Goal: Check status: Check status

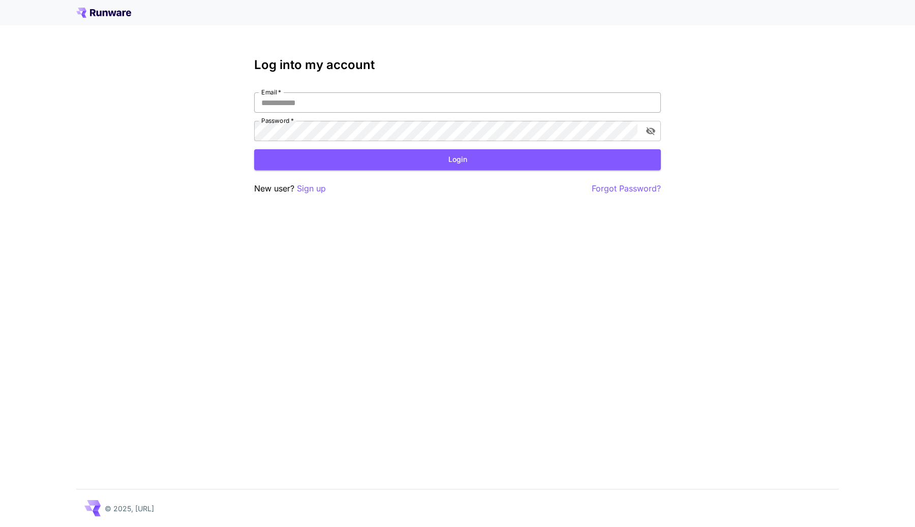
click at [459, 103] on input "Email   *" at bounding box center [457, 102] width 407 height 20
type input "**********"
click button "Login" at bounding box center [457, 159] width 407 height 21
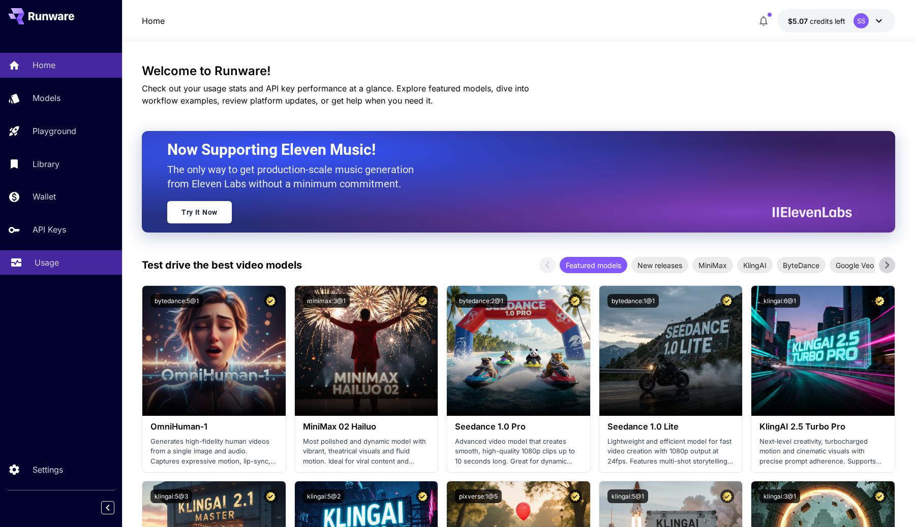
click at [36, 260] on p "Usage" at bounding box center [47, 263] width 24 height 12
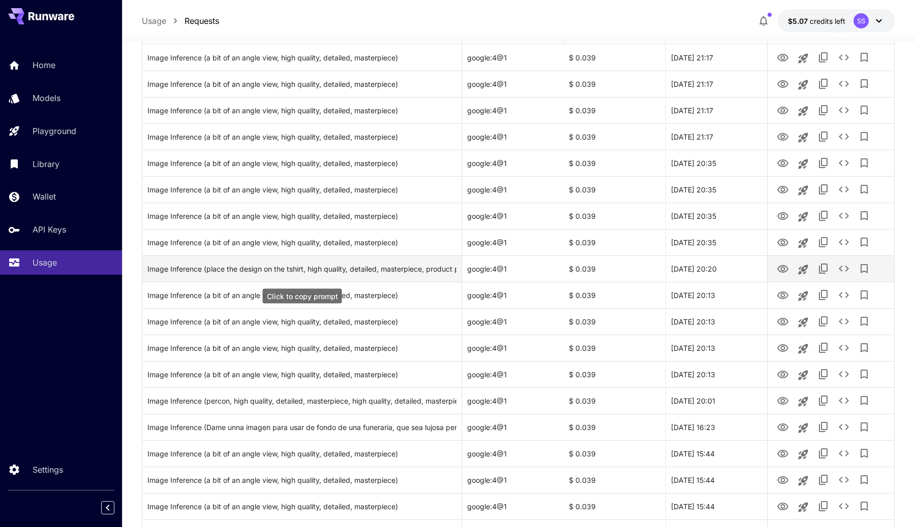
scroll to position [157, 0]
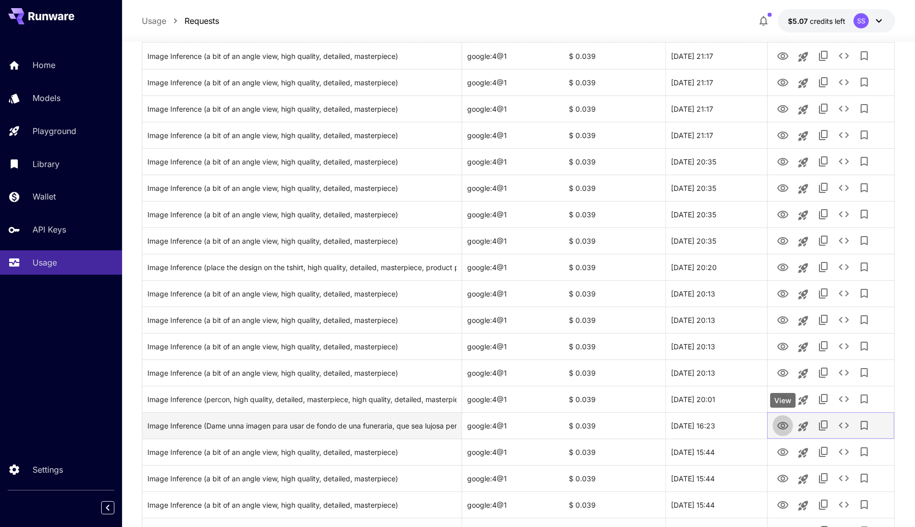
click at [778, 423] on icon "View" at bounding box center [782, 426] width 12 height 12
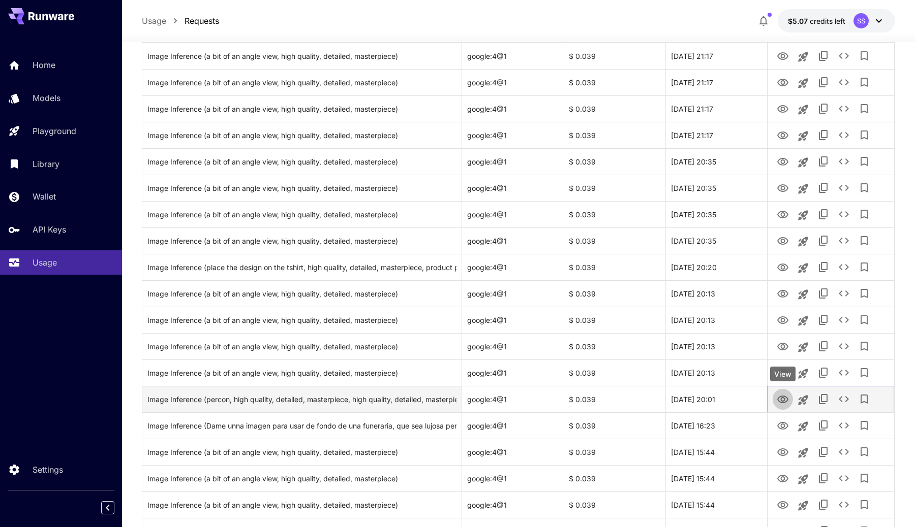
click at [776, 393] on link "View" at bounding box center [782, 399] width 12 height 13
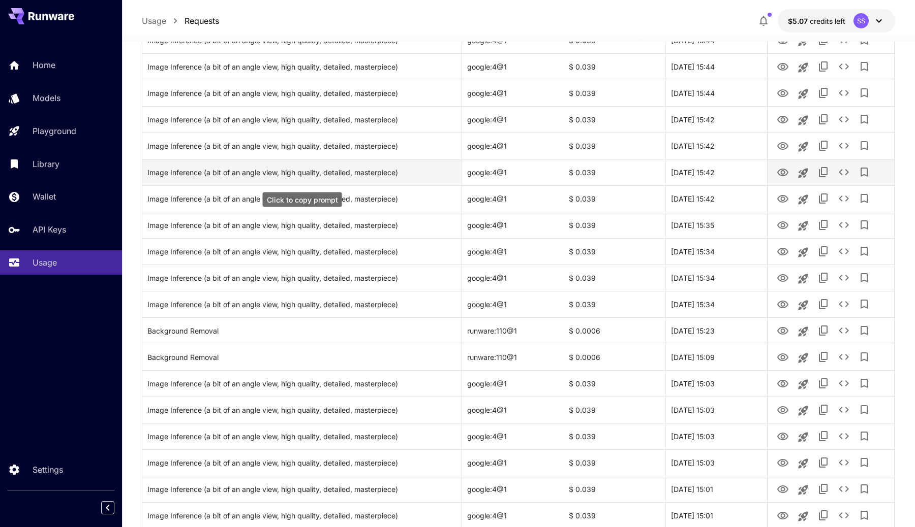
scroll to position [703, 0]
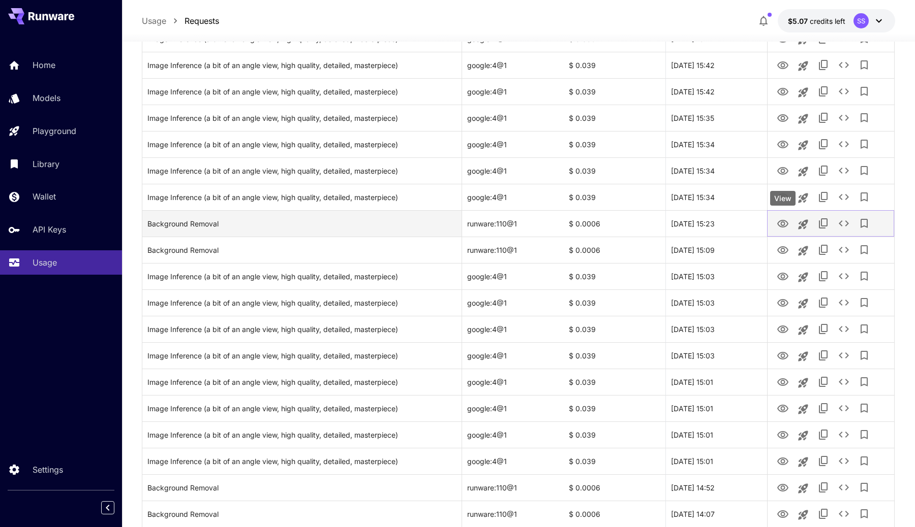
click at [791, 225] on button "View" at bounding box center [782, 223] width 20 height 21
click at [784, 222] on icon "View" at bounding box center [782, 224] width 12 height 12
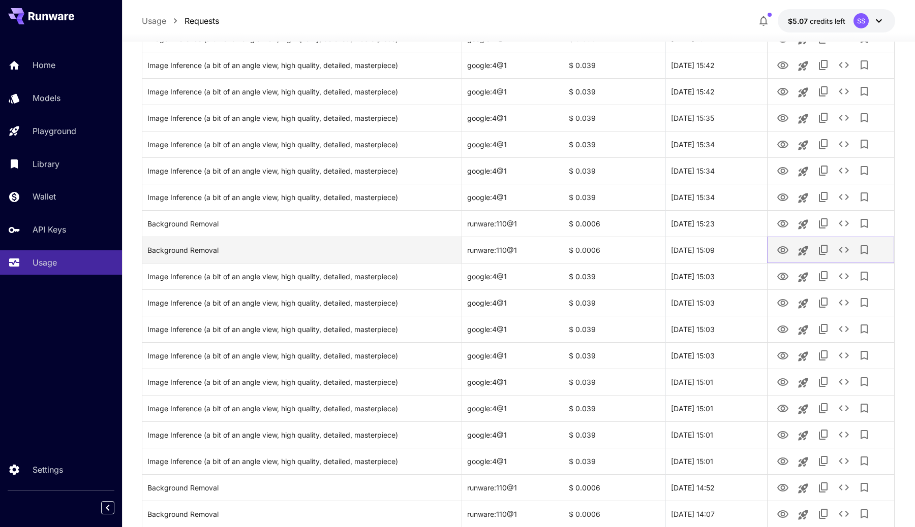
click at [777, 250] on icon "View" at bounding box center [782, 250] width 11 height 8
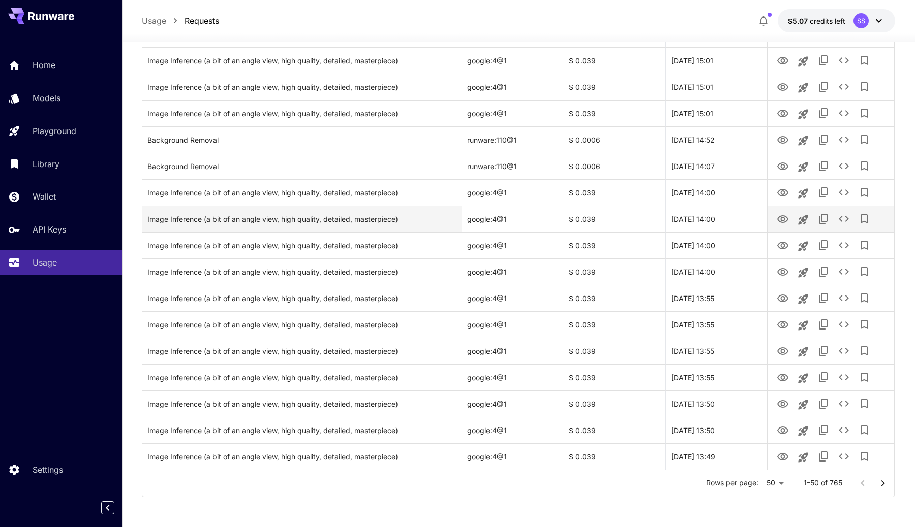
scroll to position [1049, 0]
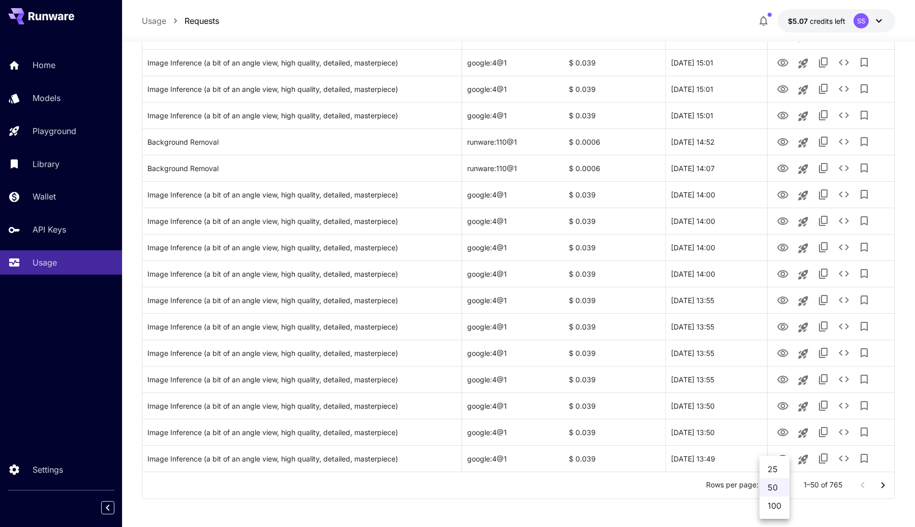
click at [767, 500] on li "100" at bounding box center [774, 506] width 30 height 18
type input "***"
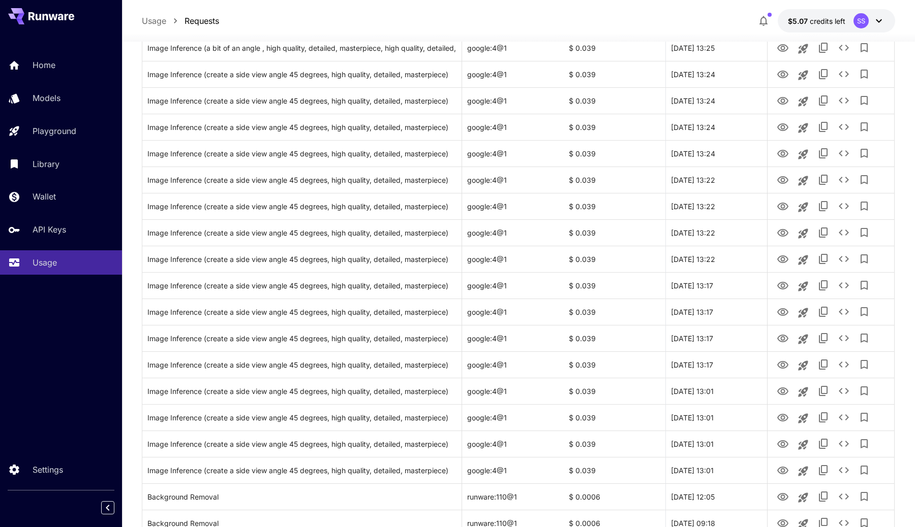
scroll to position [1969, 0]
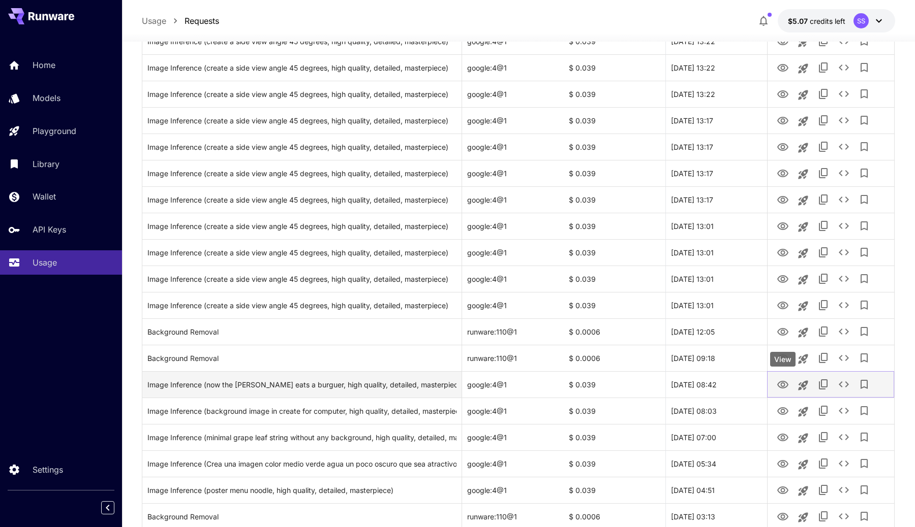
click at [782, 386] on icon "View" at bounding box center [782, 385] width 11 height 8
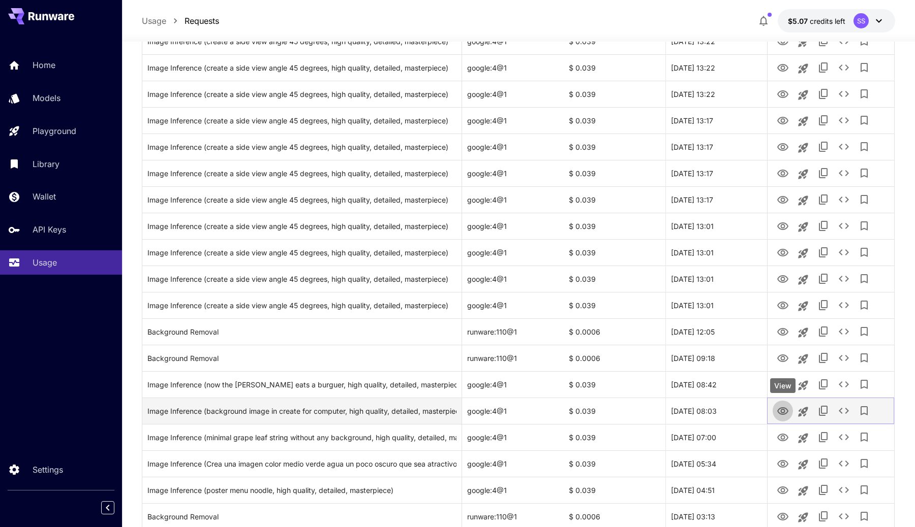
click at [775, 412] on button "View" at bounding box center [782, 410] width 20 height 21
click at [782, 409] on icon "View" at bounding box center [782, 412] width 12 height 12
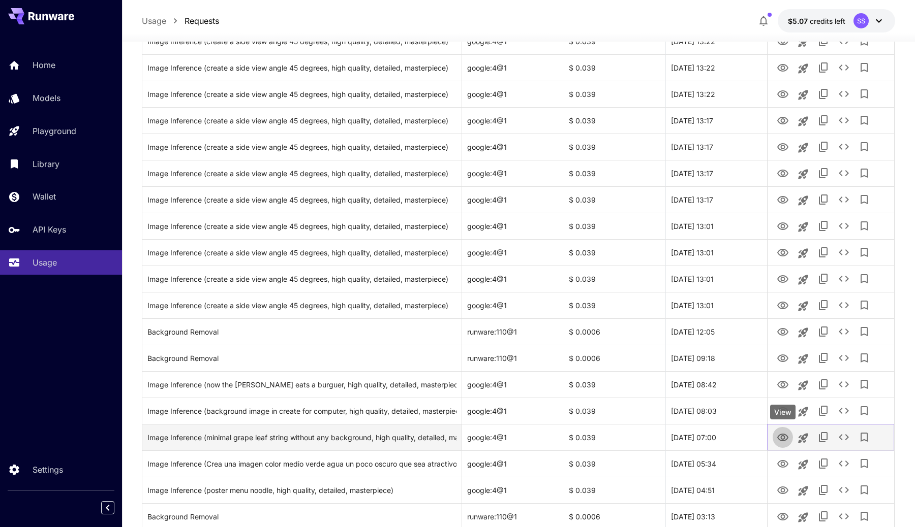
click at [782, 435] on icon "View" at bounding box center [782, 438] width 11 height 8
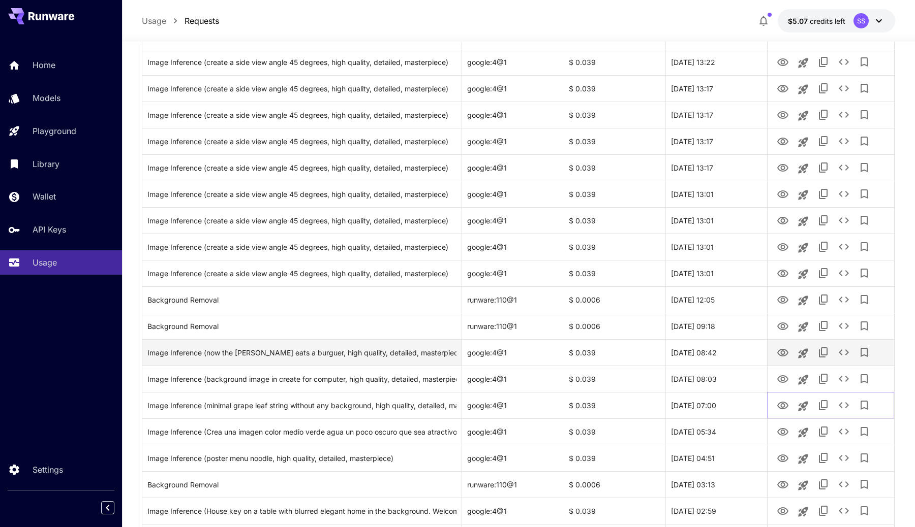
scroll to position [2002, 0]
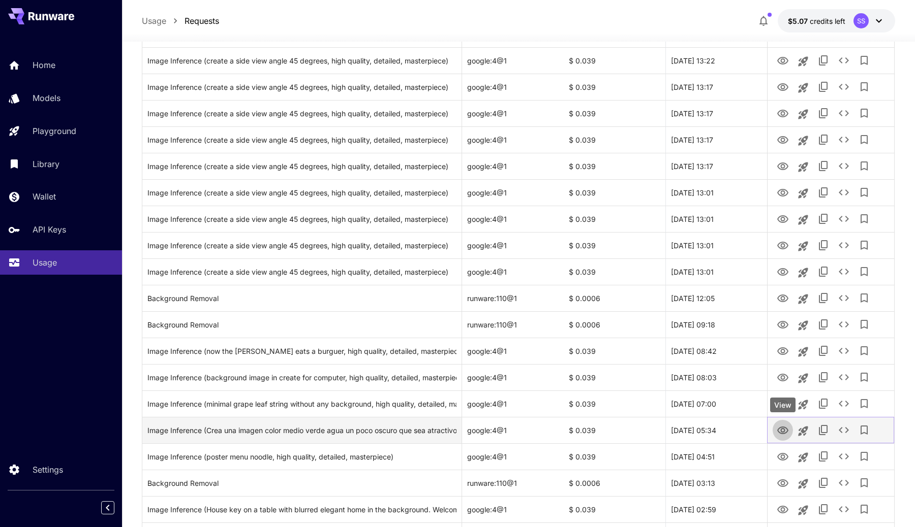
click at [778, 430] on icon "View" at bounding box center [782, 431] width 12 height 12
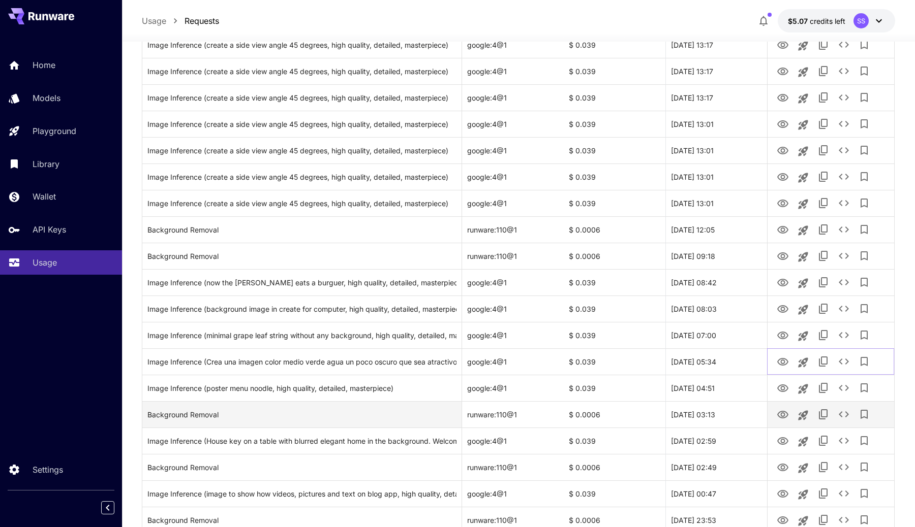
scroll to position [2077, 0]
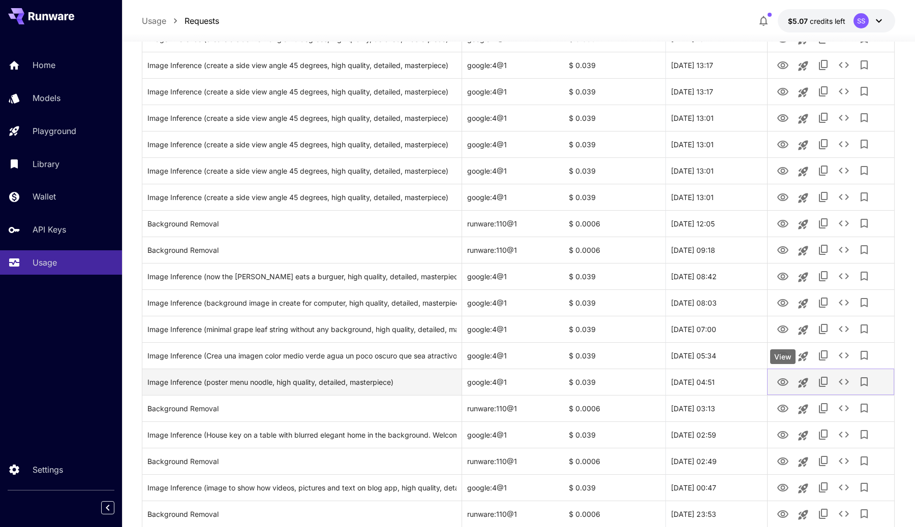
click at [783, 380] on icon "View" at bounding box center [782, 383] width 12 height 12
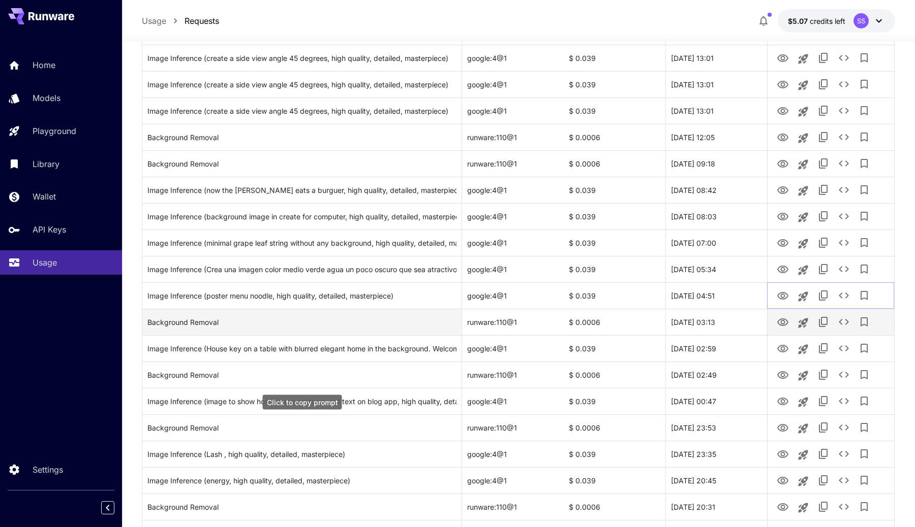
scroll to position [2164, 0]
click at [786, 322] on icon "View" at bounding box center [782, 322] width 12 height 12
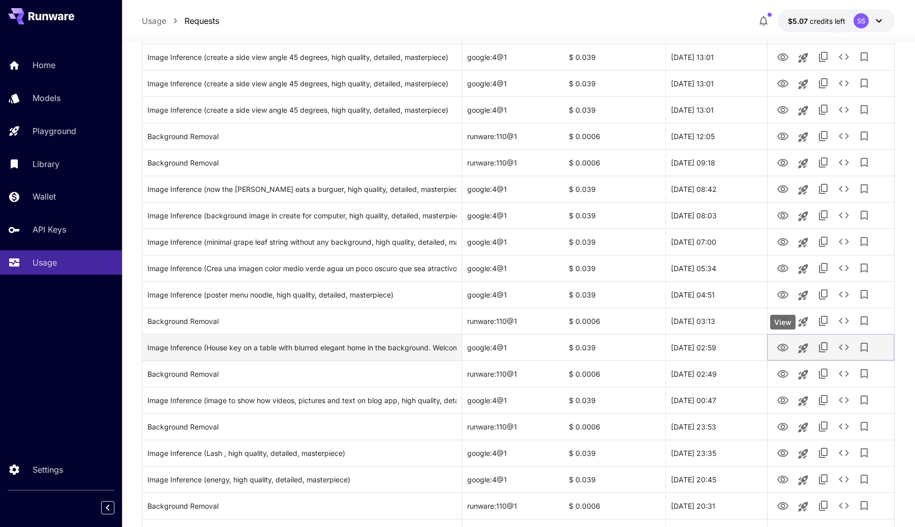
click at [783, 346] on icon "View" at bounding box center [782, 348] width 11 height 8
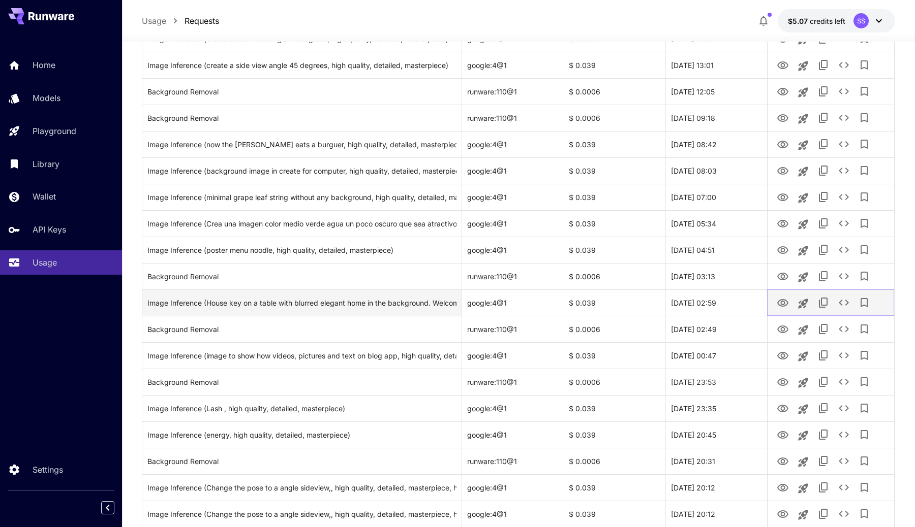
scroll to position [2209, 0]
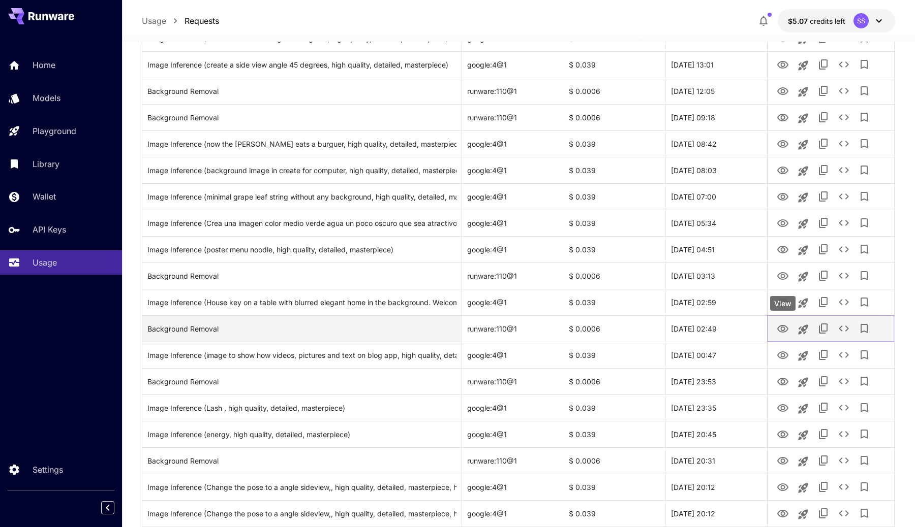
click at [783, 325] on icon "View" at bounding box center [782, 329] width 12 height 12
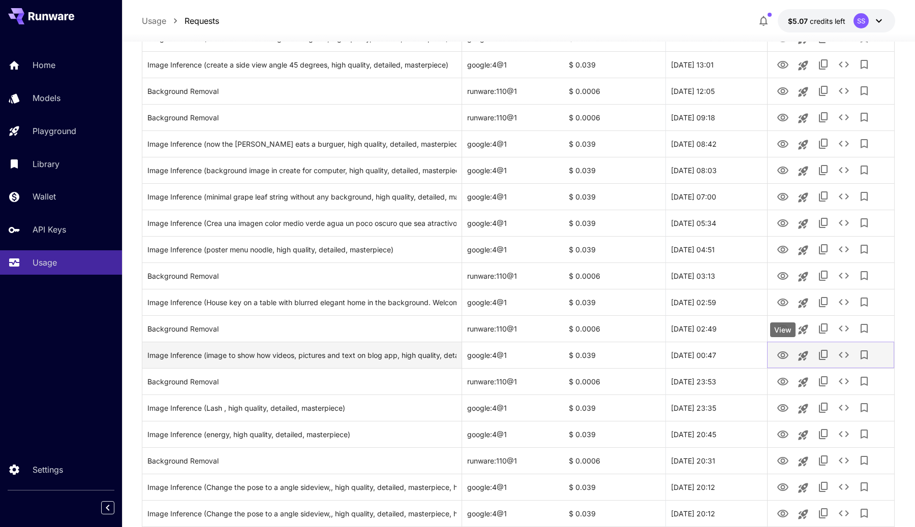
click at [782, 359] on icon "View" at bounding box center [782, 356] width 12 height 12
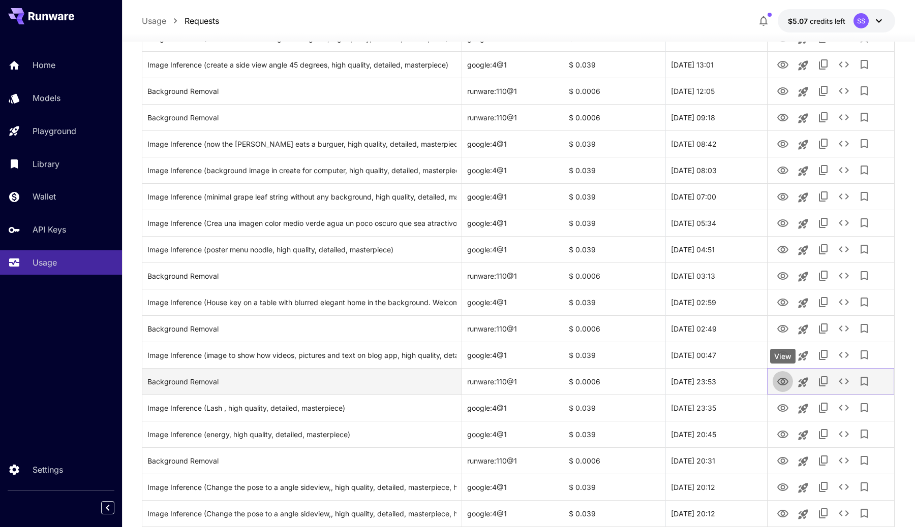
click at [787, 381] on icon "View" at bounding box center [782, 382] width 11 height 8
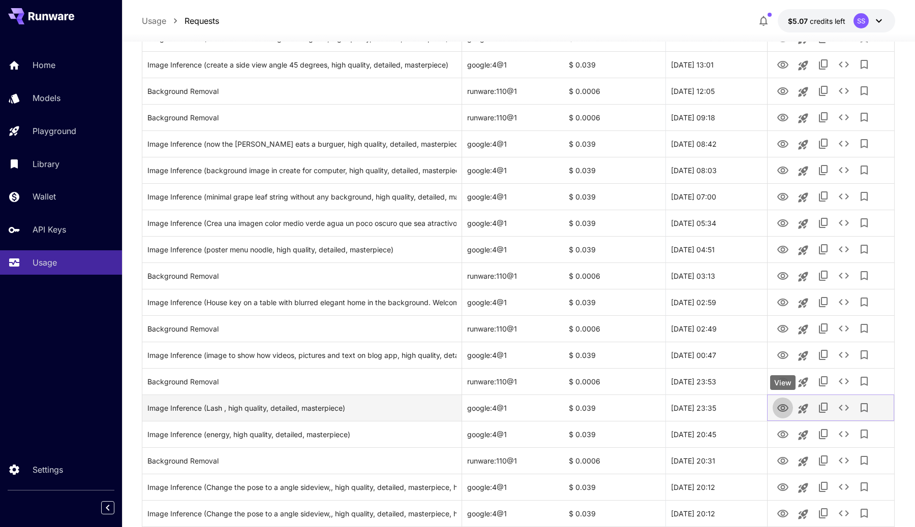
click at [776, 409] on icon "View" at bounding box center [782, 408] width 12 height 12
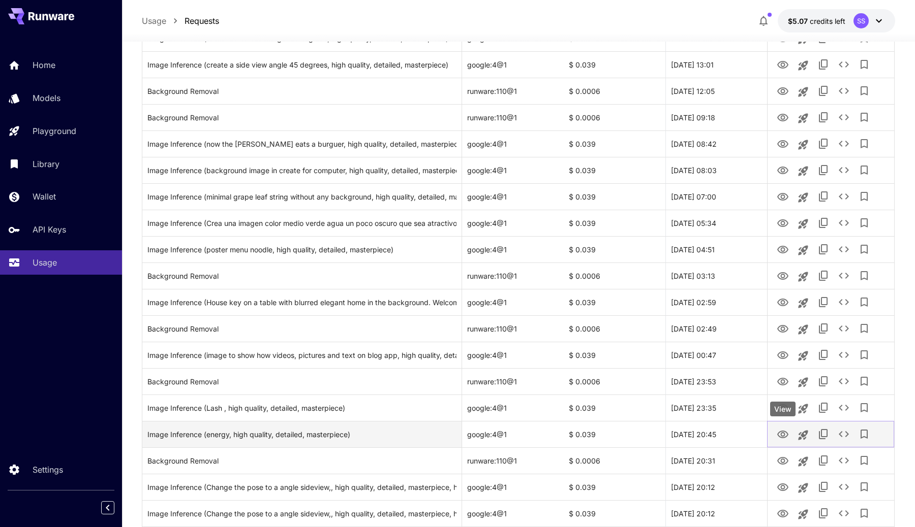
click at [774, 433] on button "View" at bounding box center [782, 434] width 20 height 21
click at [784, 435] on icon "View" at bounding box center [782, 435] width 11 height 8
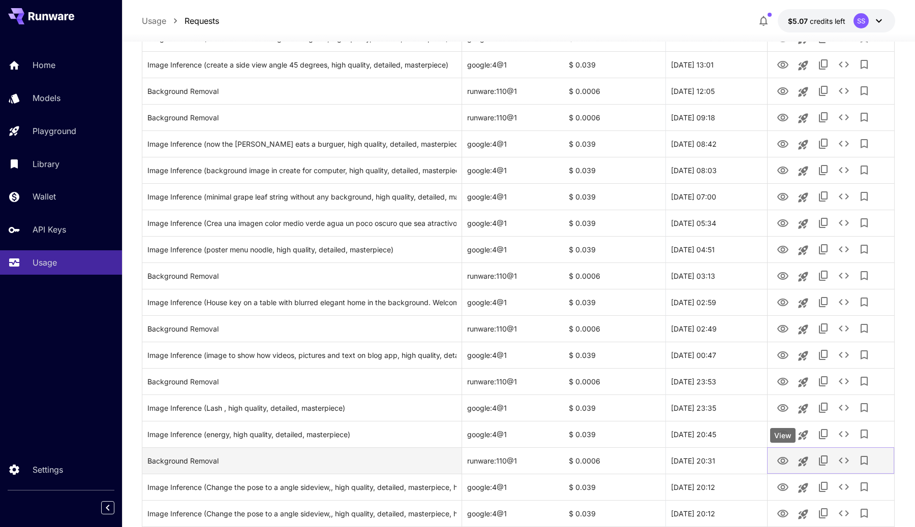
click at [782, 460] on icon "View" at bounding box center [782, 461] width 12 height 12
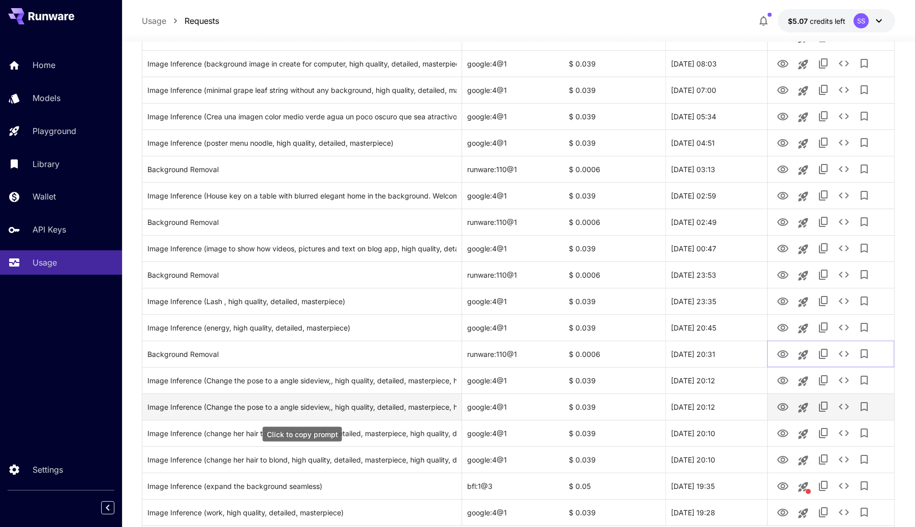
scroll to position [2372, 0]
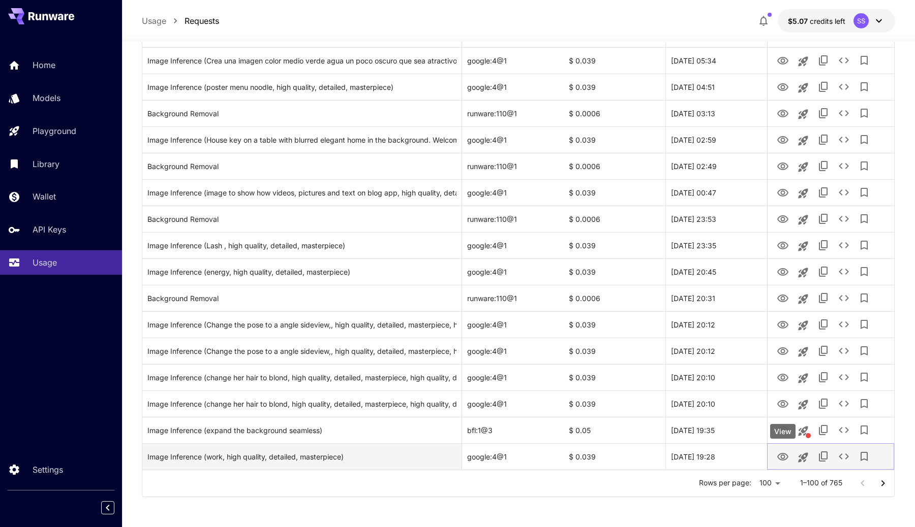
click at [774, 460] on button "View" at bounding box center [782, 456] width 20 height 21
click at [776, 455] on icon "View" at bounding box center [782, 457] width 12 height 12
